Goal: Navigation & Orientation: Find specific page/section

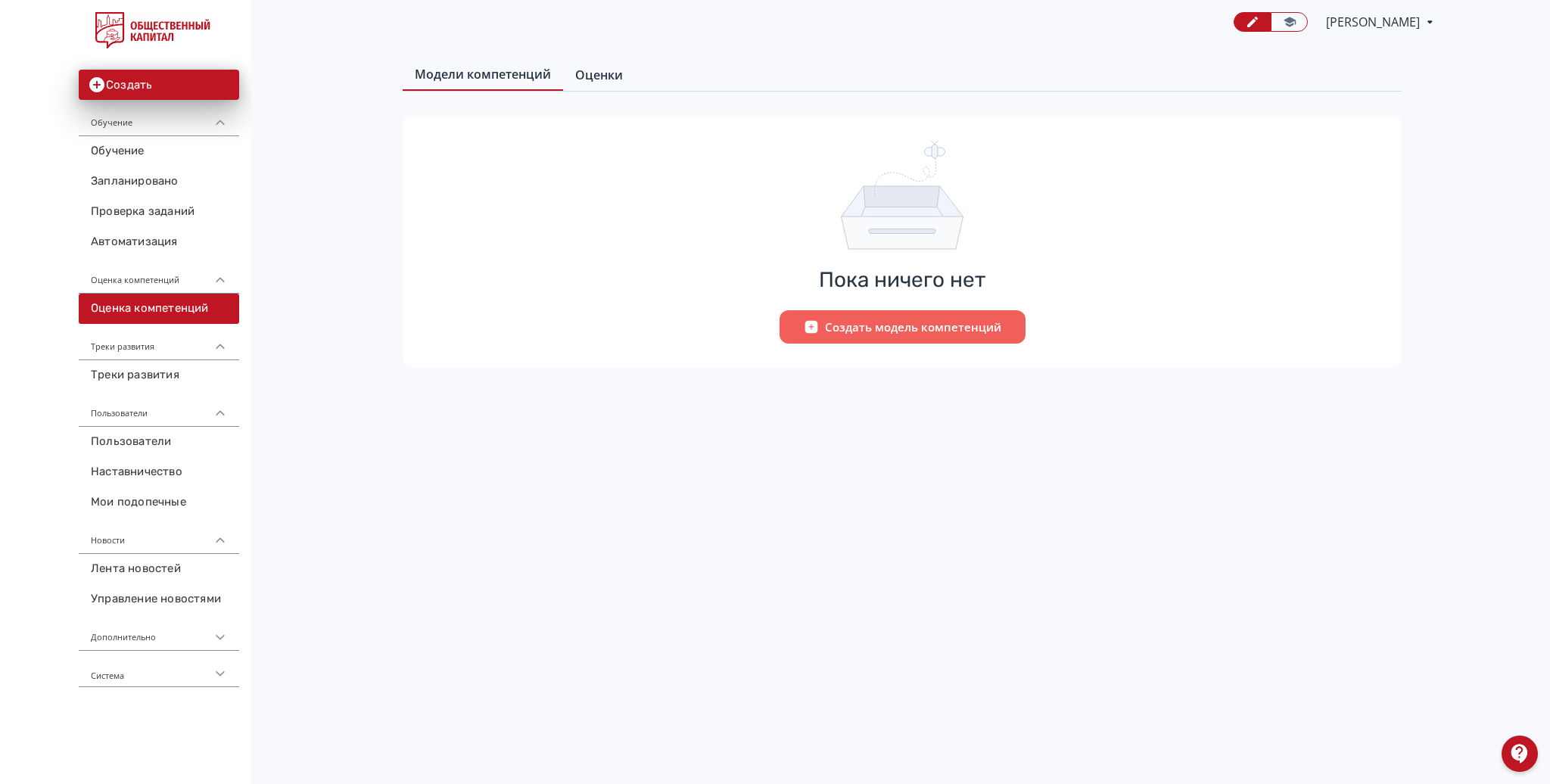
click at [600, 80] on span "Оценки" at bounding box center [600, 75] width 48 height 18
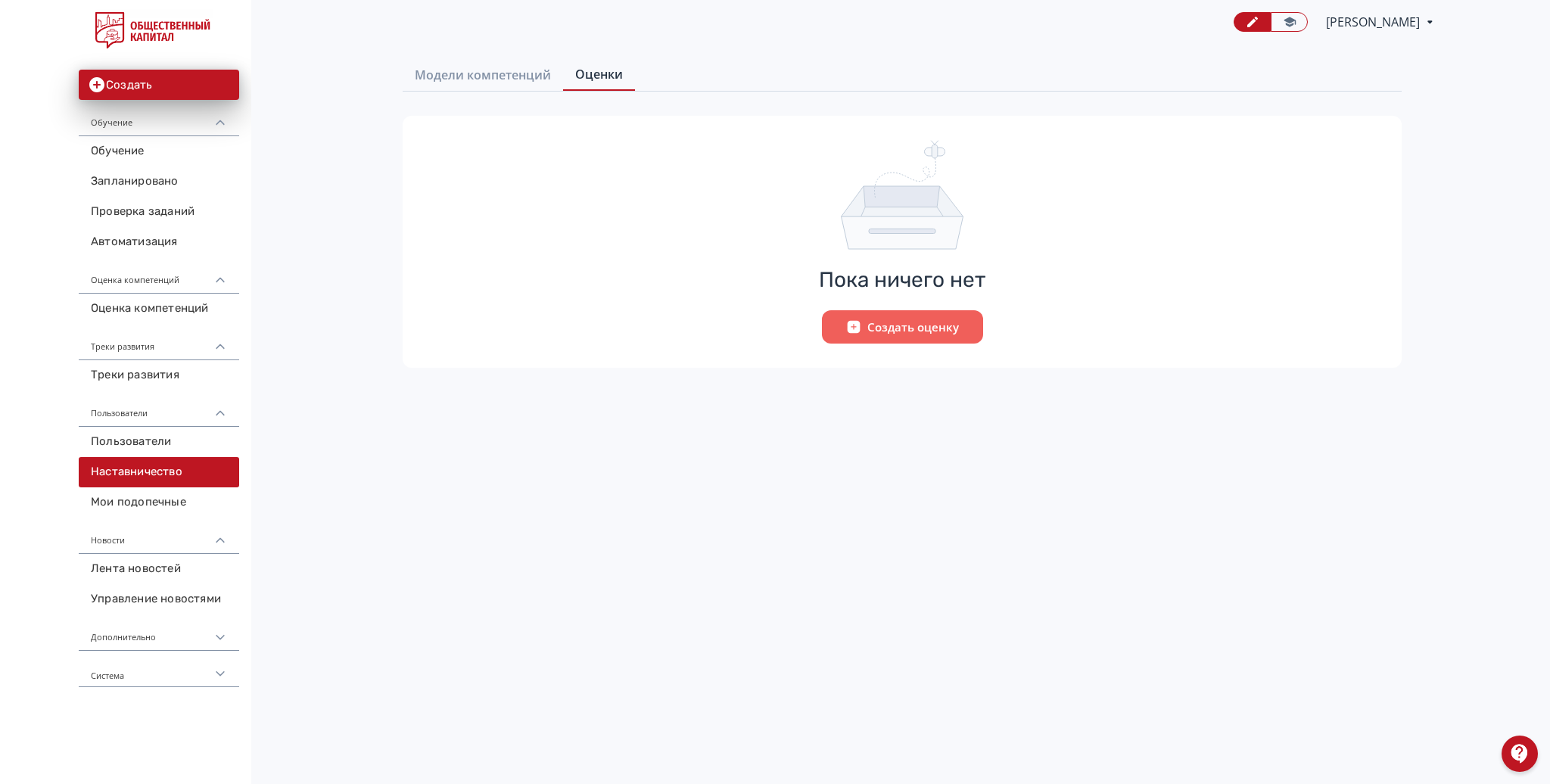
click at [105, 471] on link "Наставничество" at bounding box center [159, 472] width 160 height 31
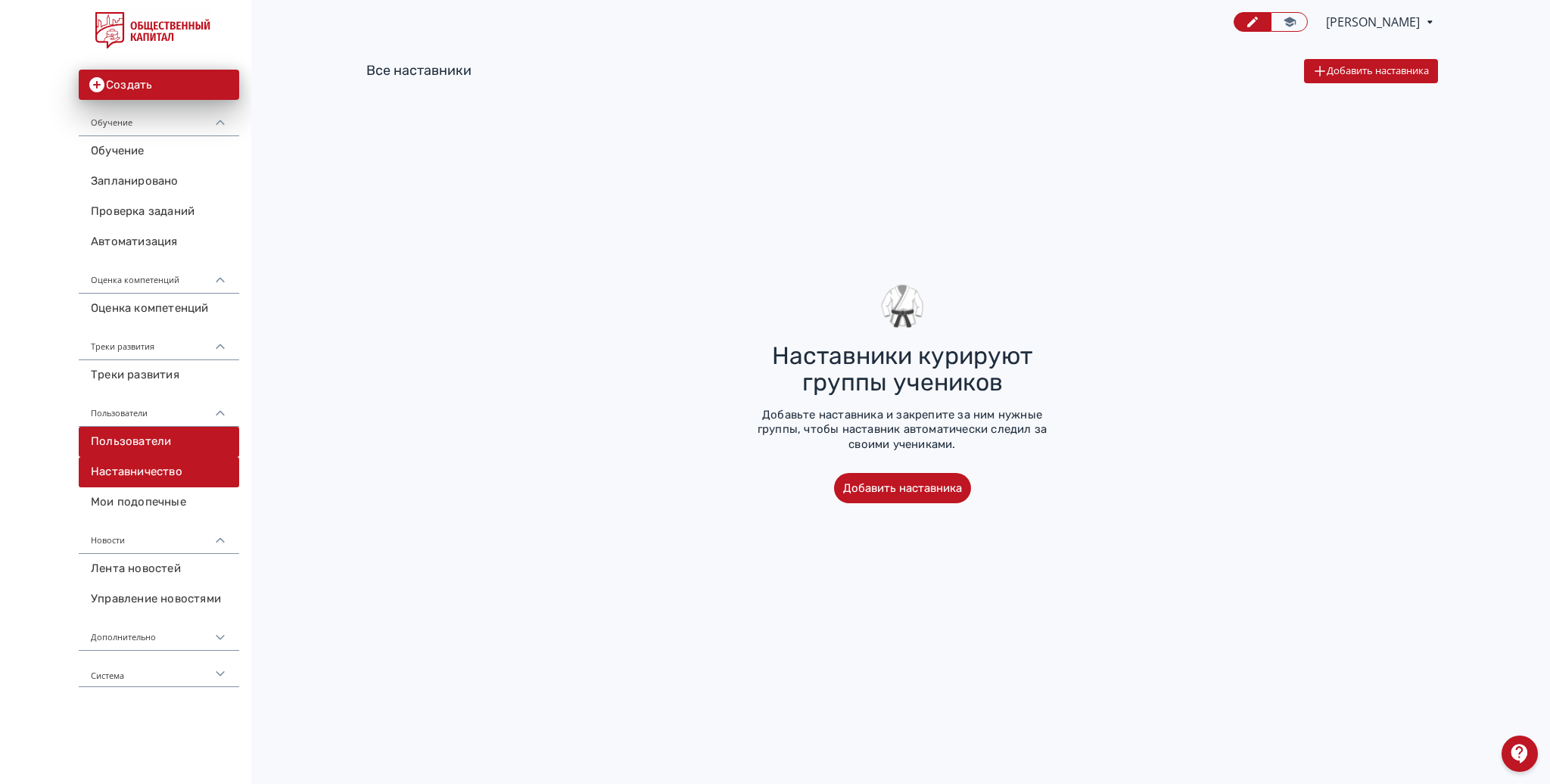
click at [134, 433] on link "Пользователи" at bounding box center [159, 442] width 160 height 31
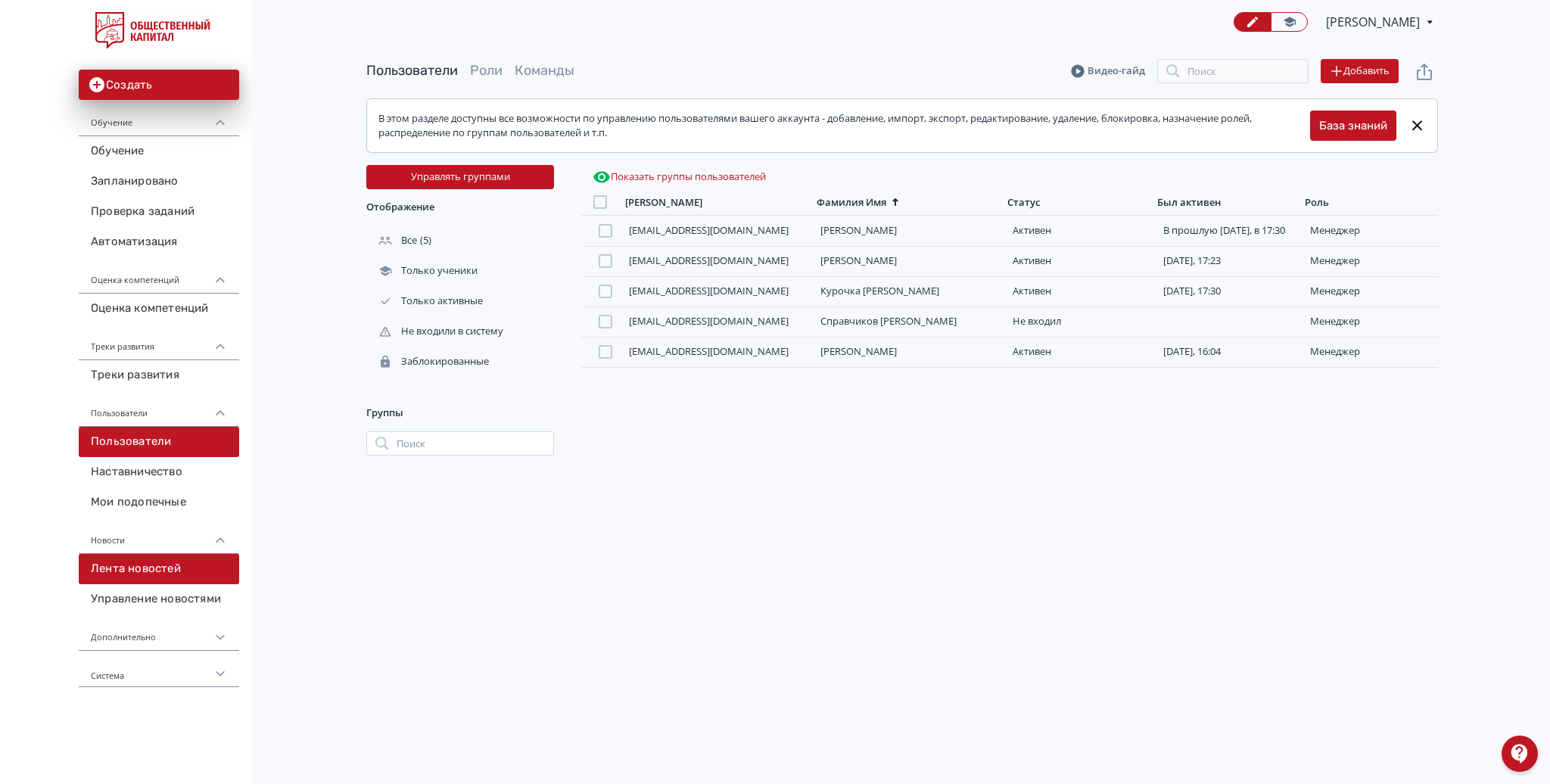
click at [160, 566] on link "Лента новостей" at bounding box center [159, 569] width 160 height 31
